Goal: Task Accomplishment & Management: Use online tool/utility

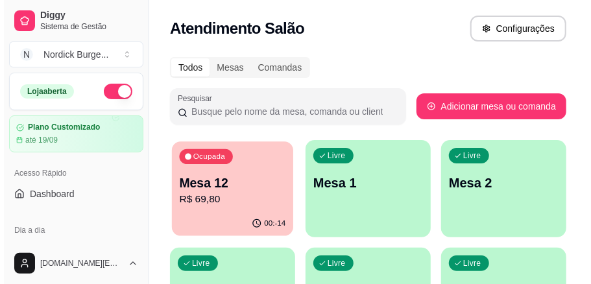
scroll to position [86, 0]
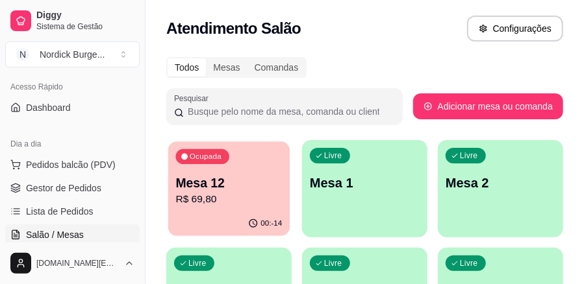
click at [262, 191] on p "Mesa 12" at bounding box center [229, 184] width 106 height 18
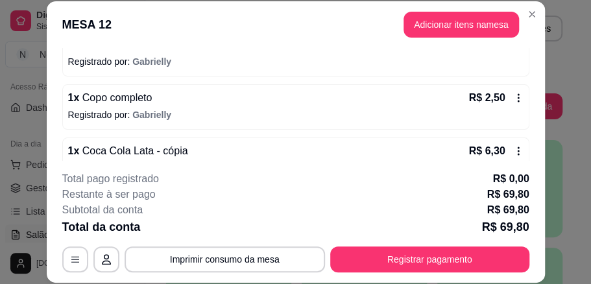
scroll to position [328, 0]
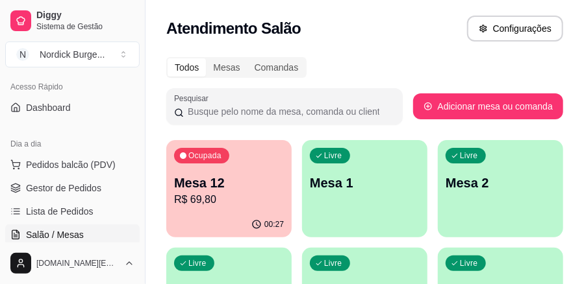
click at [221, 194] on p "R$ 69,80" at bounding box center [229, 200] width 110 height 16
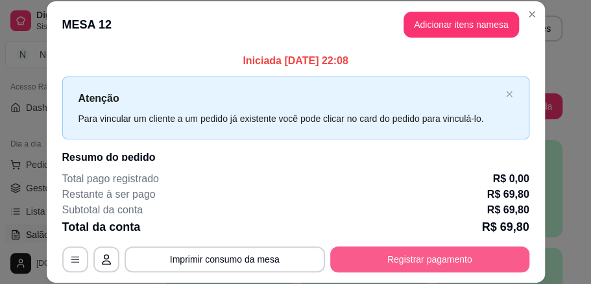
click at [373, 258] on button "Registrar pagamento" at bounding box center [429, 260] width 199 height 26
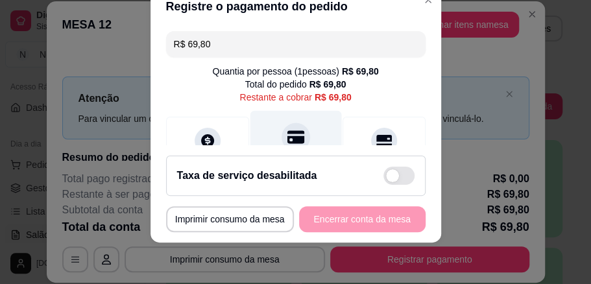
scroll to position [86, 0]
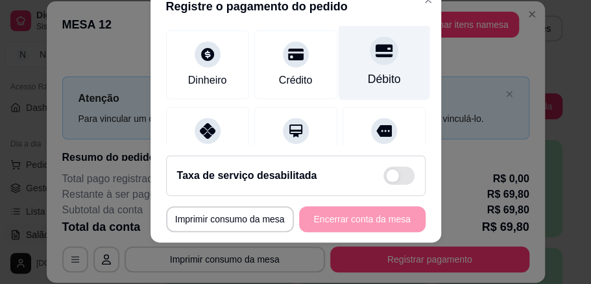
click at [370, 60] on div at bounding box center [384, 50] width 29 height 29
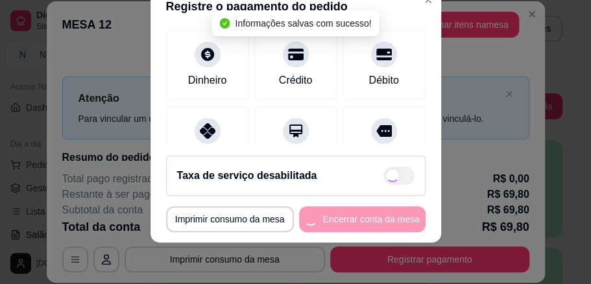
type input "R$ 0,00"
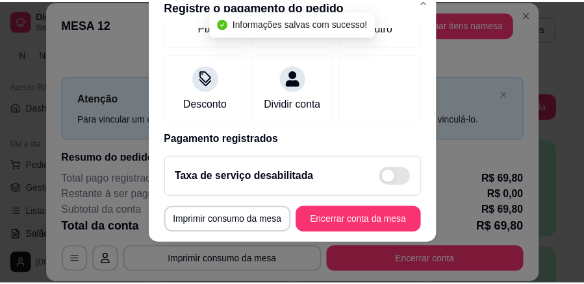
scroll to position [267, 0]
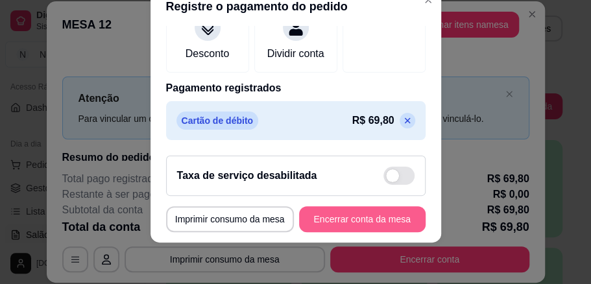
click at [330, 216] on button "Encerrar conta da mesa" at bounding box center [362, 219] width 127 height 26
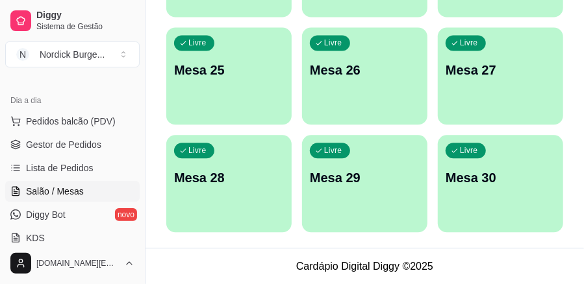
scroll to position [173, 0]
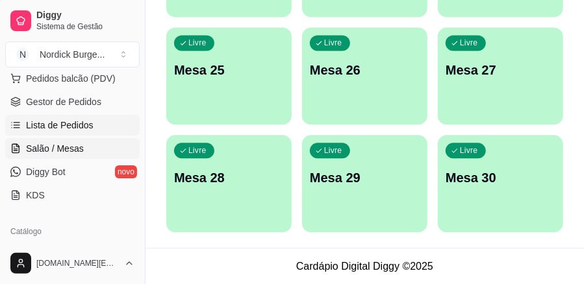
click at [74, 127] on span "Lista de Pedidos" at bounding box center [60, 125] width 68 height 13
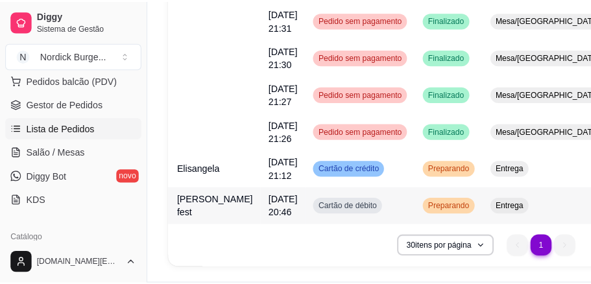
scroll to position [506, 0]
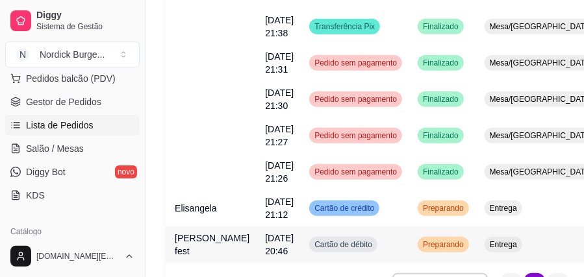
click at [309, 251] on div "Cartão de débito" at bounding box center [343, 245] width 68 height 16
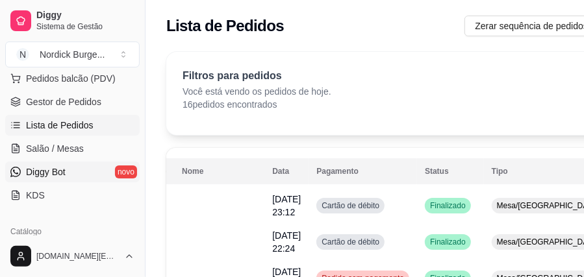
scroll to position [0, 0]
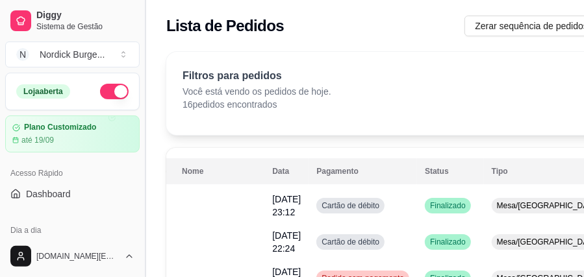
drag, startPoint x: 140, startPoint y: 89, endPoint x: 149, endPoint y: 126, distance: 38.0
click at [149, 126] on button "Toggle Sidebar" at bounding box center [145, 138] width 10 height 277
